Goal: Check status: Check status

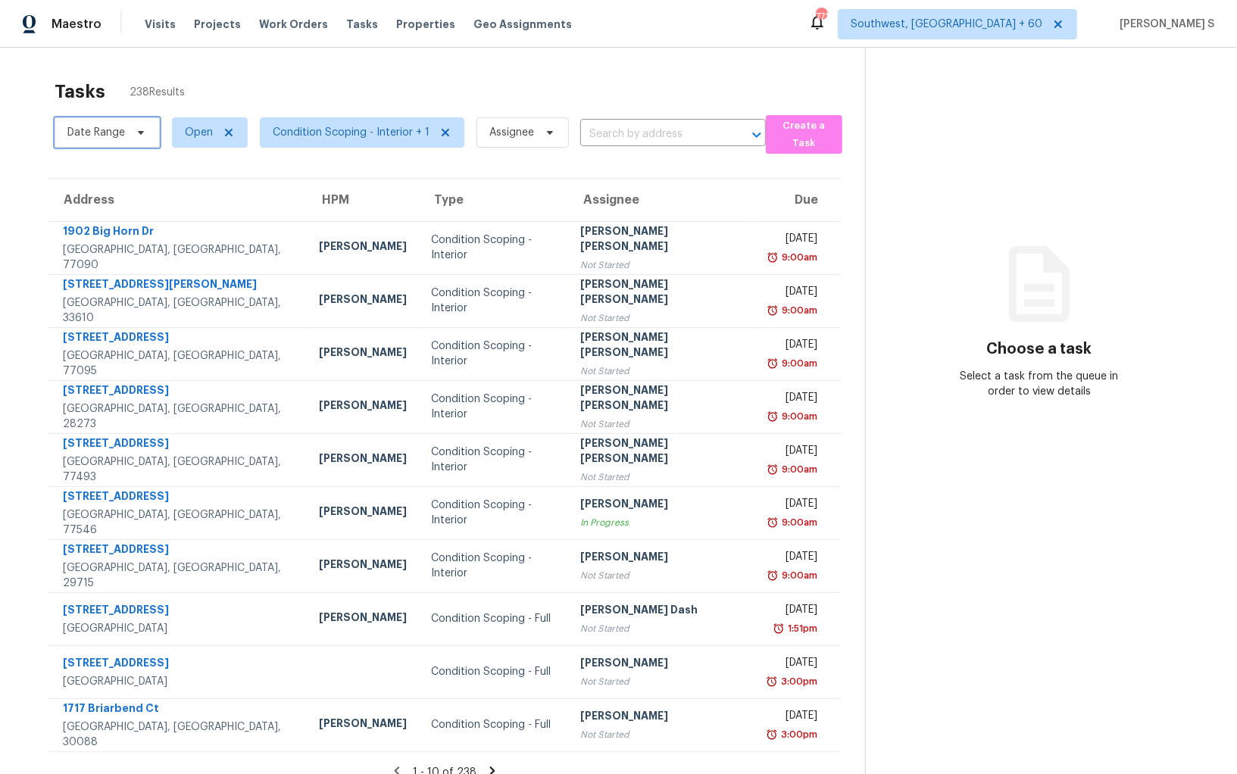
click at [120, 133] on span "Date Range" at bounding box center [96, 132] width 58 height 15
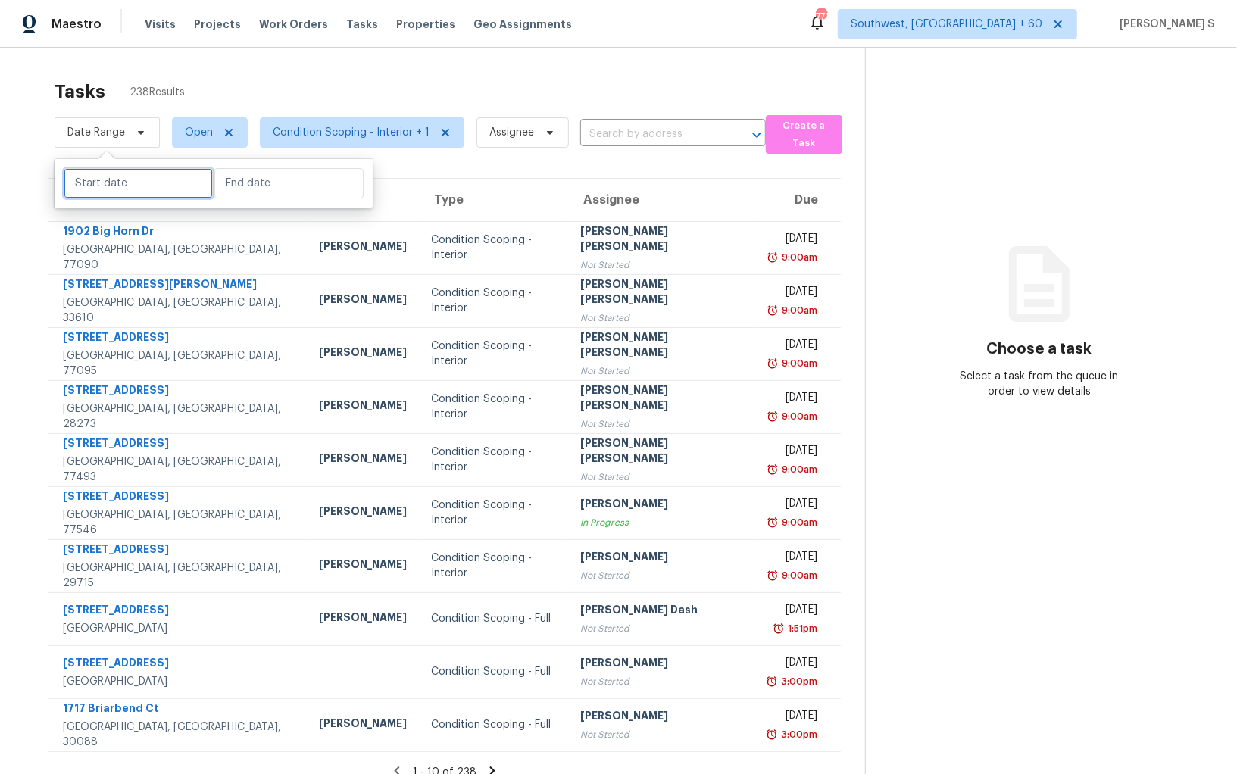
click at [154, 176] on input "text" at bounding box center [138, 183] width 149 height 30
select select "7"
select select "2025"
select select "8"
select select "2025"
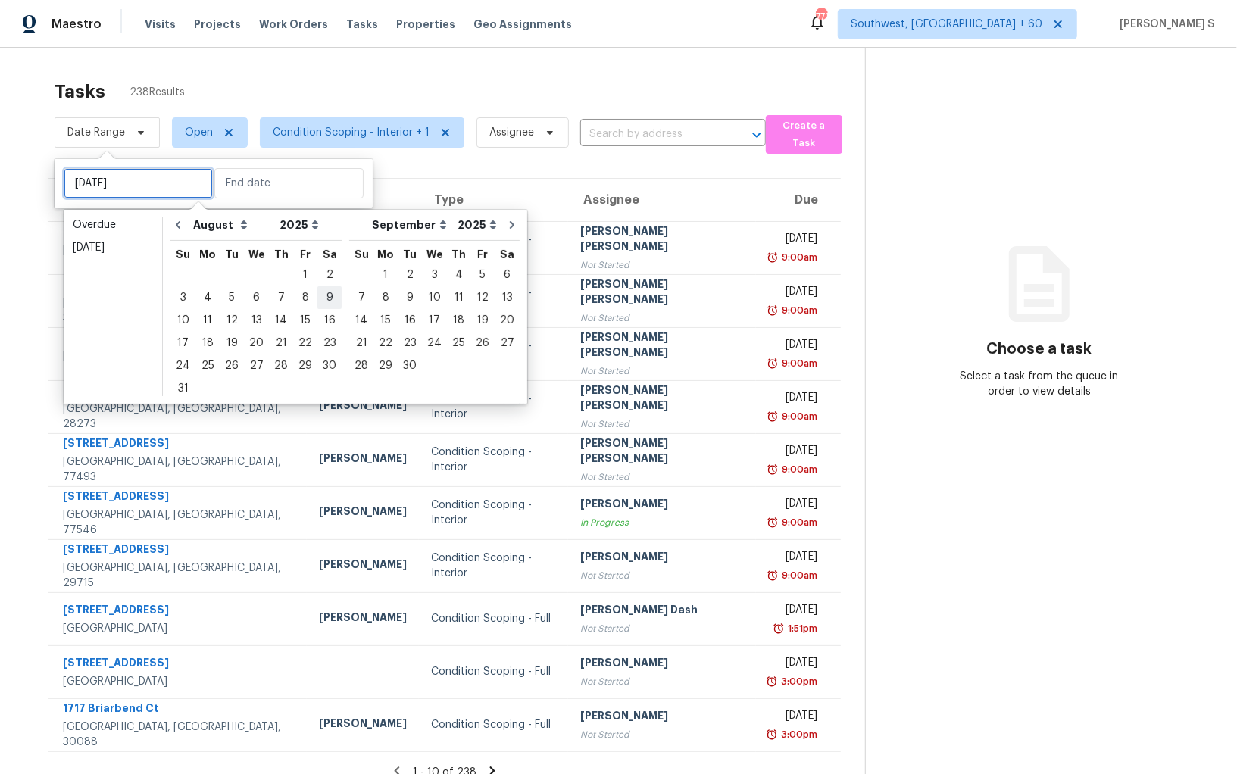
type input "Sat, Aug 09"
type input "Tue, Sep 30"
click at [208, 317] on div "11" at bounding box center [207, 320] width 24 height 21
type input "Mon, Aug 11"
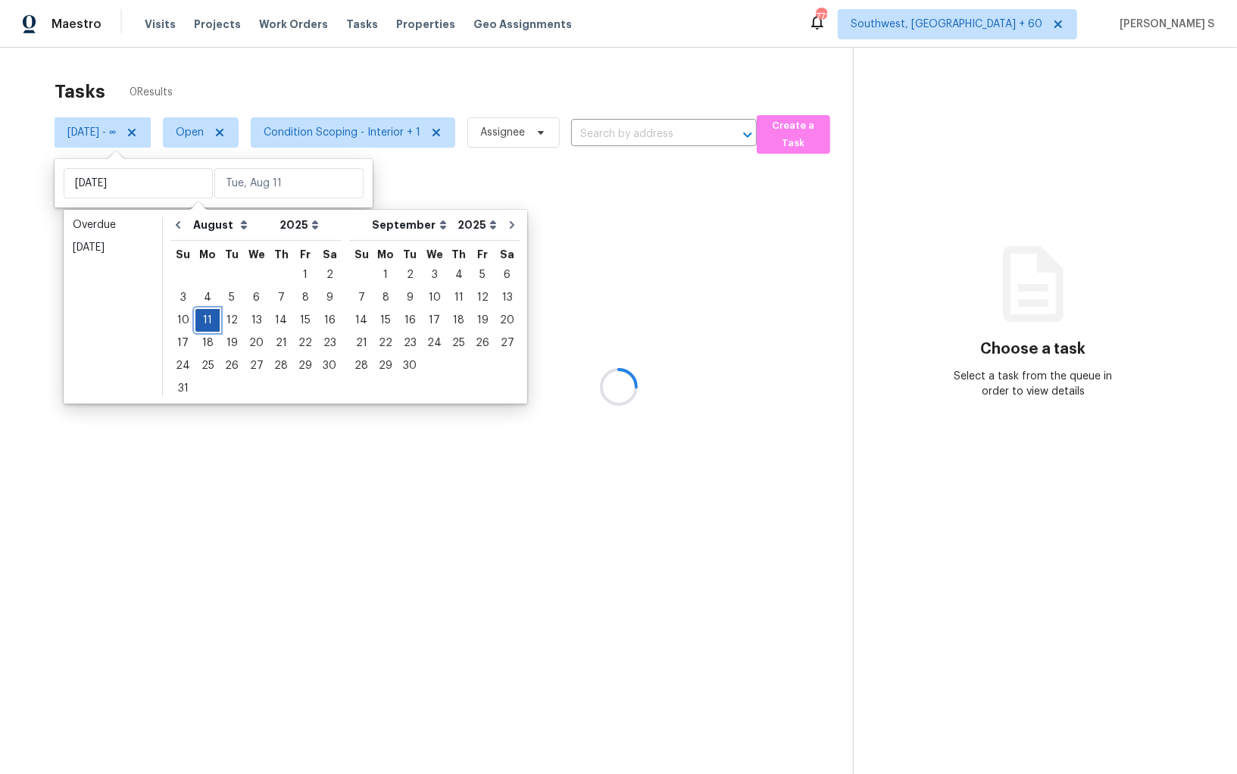
click at [208, 317] on div "11" at bounding box center [207, 320] width 24 height 21
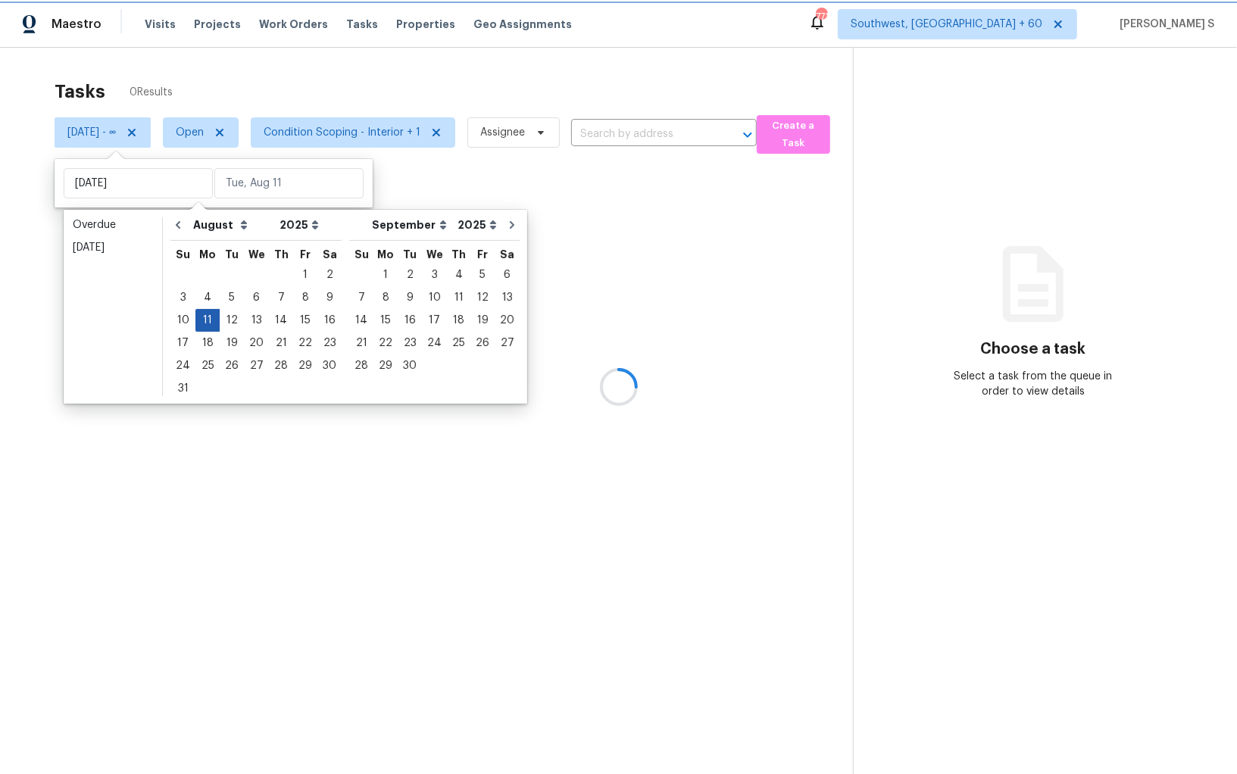
type input "Mon, Aug 11"
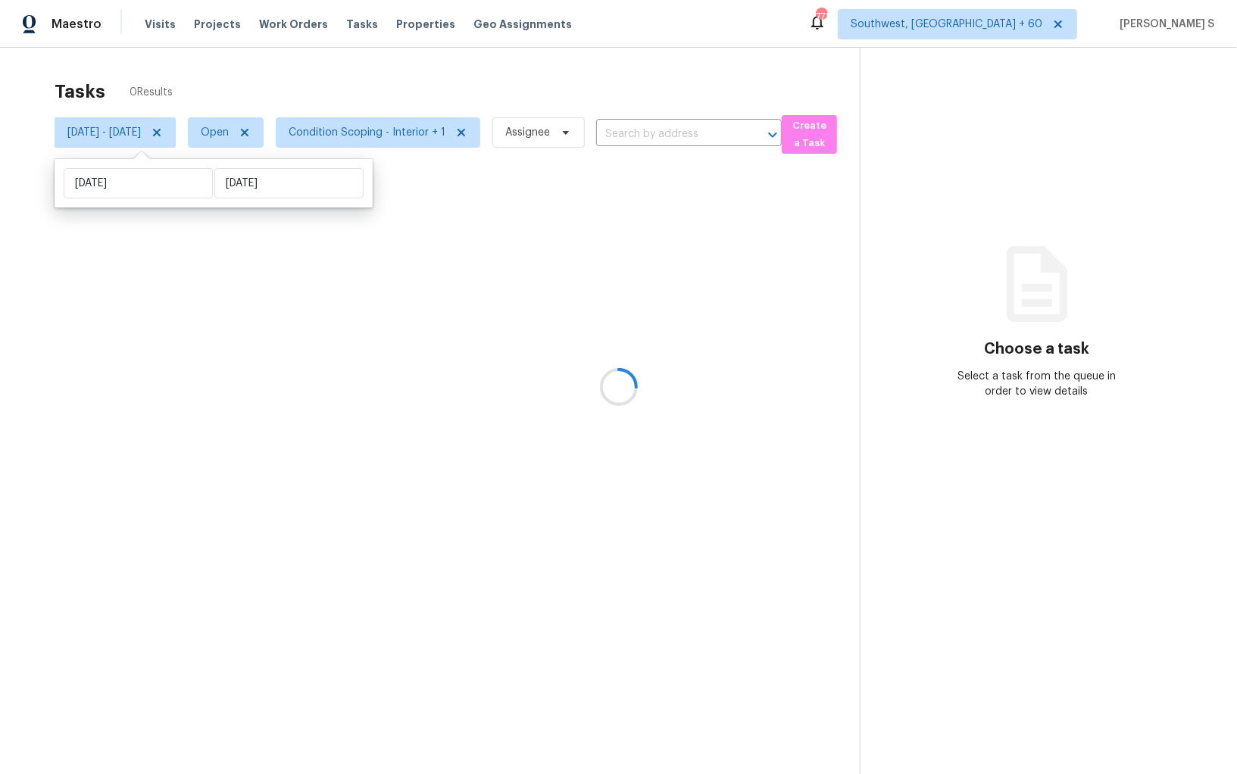
click at [446, 415] on div at bounding box center [618, 387] width 1237 height 774
